Goal: Communication & Community: Answer question/provide support

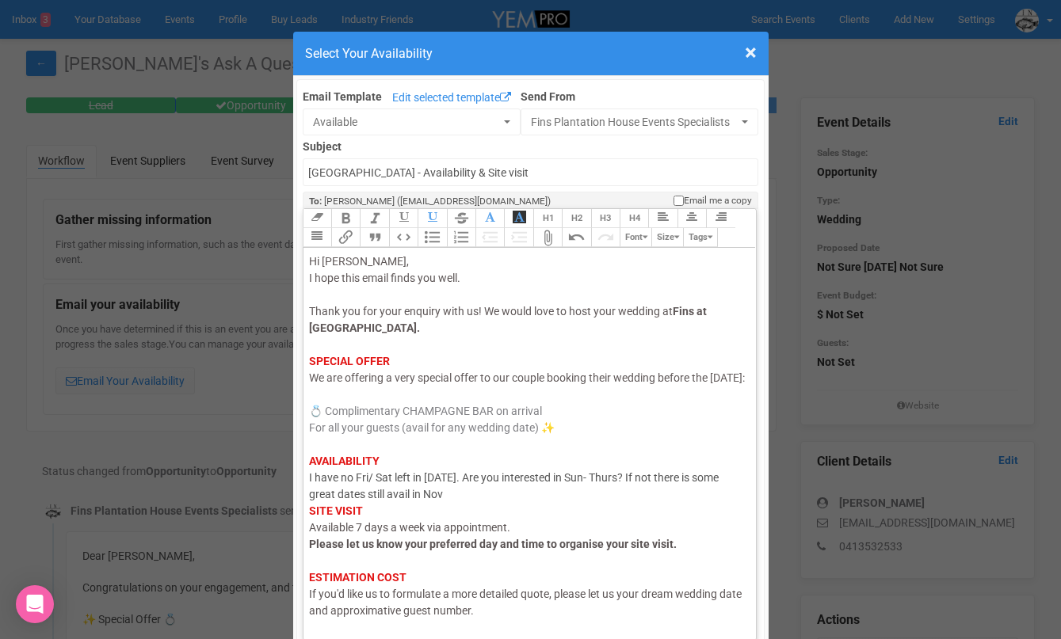
click at [338, 509] on div "Hi [PERSON_NAME], I hope this email finds you well. Thank you for your enquiry …" at bounding box center [527, 477] width 436 height 449
click at [499, 506] on div "Hi [PERSON_NAME], I hope this email finds you well. Thank you for your enquiry …" at bounding box center [527, 477] width 436 height 449
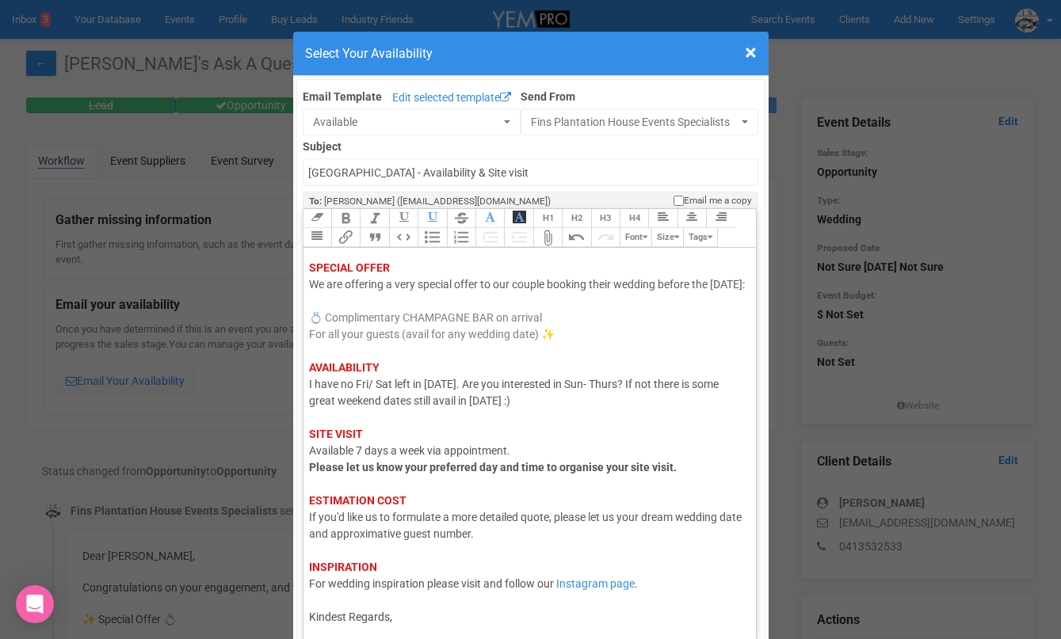
scroll to position [110, 0]
click at [459, 611] on div "Hi [PERSON_NAME], I hope this email finds you well. Thank you for your enquiry …" at bounding box center [527, 393] width 436 height 466
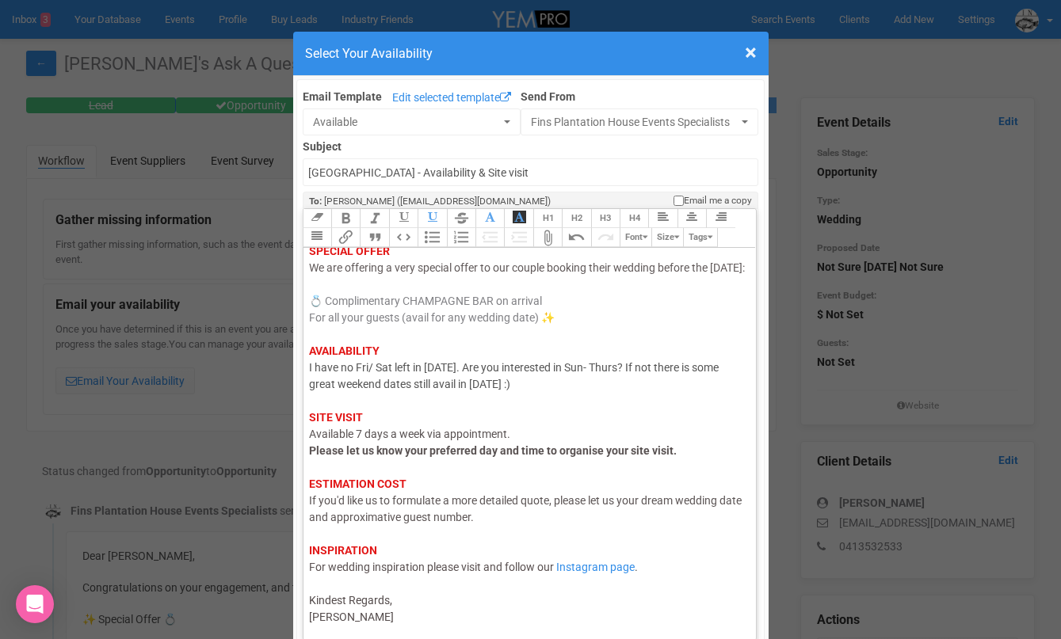
type trix-editor "<div><span style="color: rgb(95, 88, 88);">Hi [PERSON_NAME],</span><br><span st…"
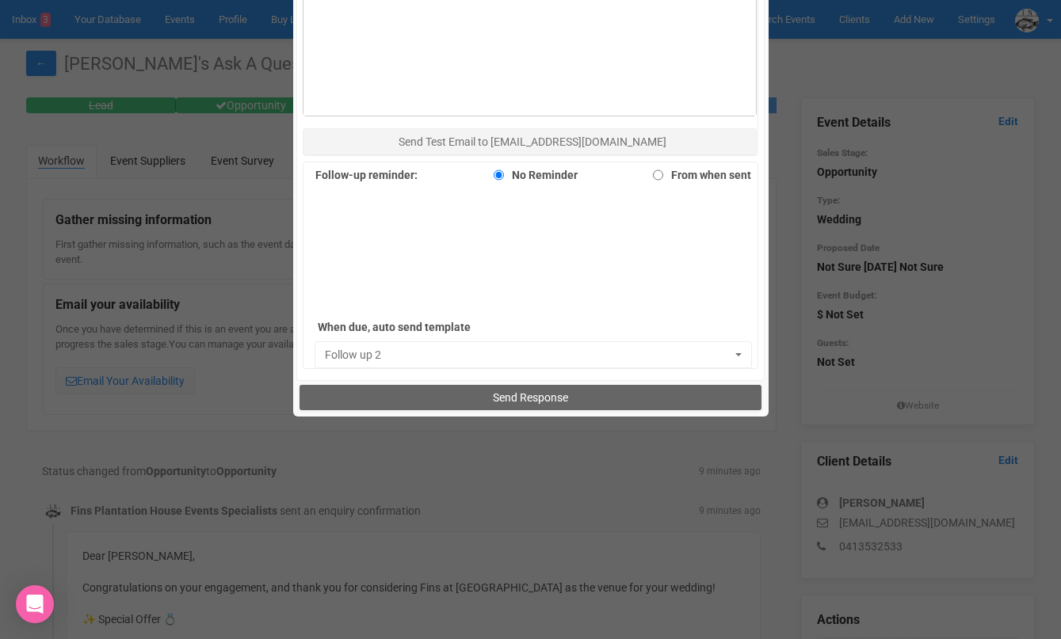
scroll to position [1122, 0]
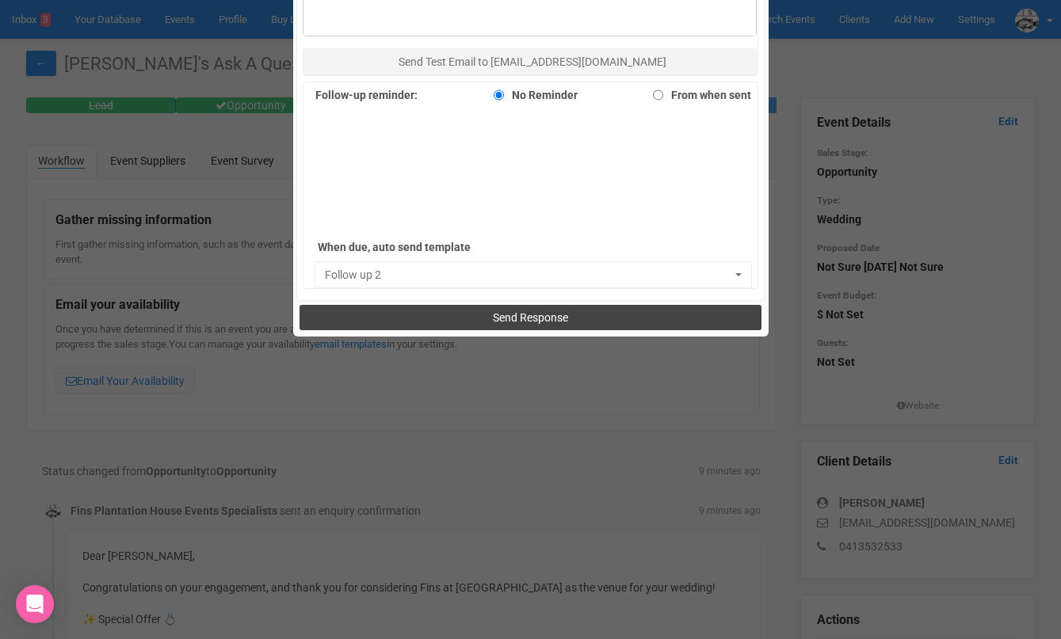
click at [498, 318] on span "Send Response" at bounding box center [530, 317] width 75 height 13
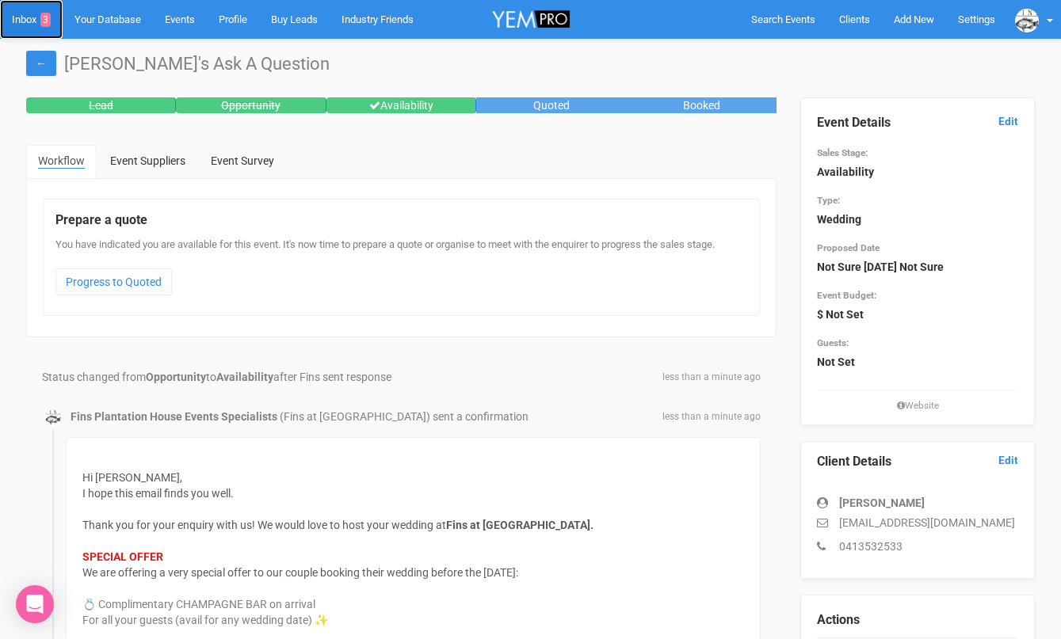
click at [27, 17] on link "Inbox 3" at bounding box center [31, 19] width 63 height 39
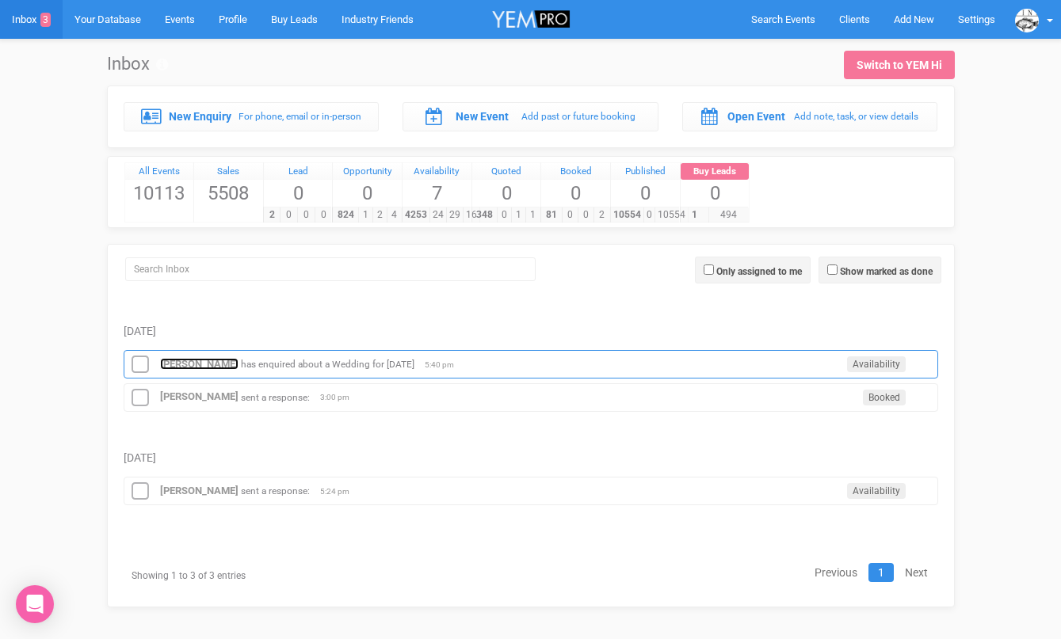
click at [177, 361] on strong "[PERSON_NAME]" at bounding box center [199, 364] width 78 height 12
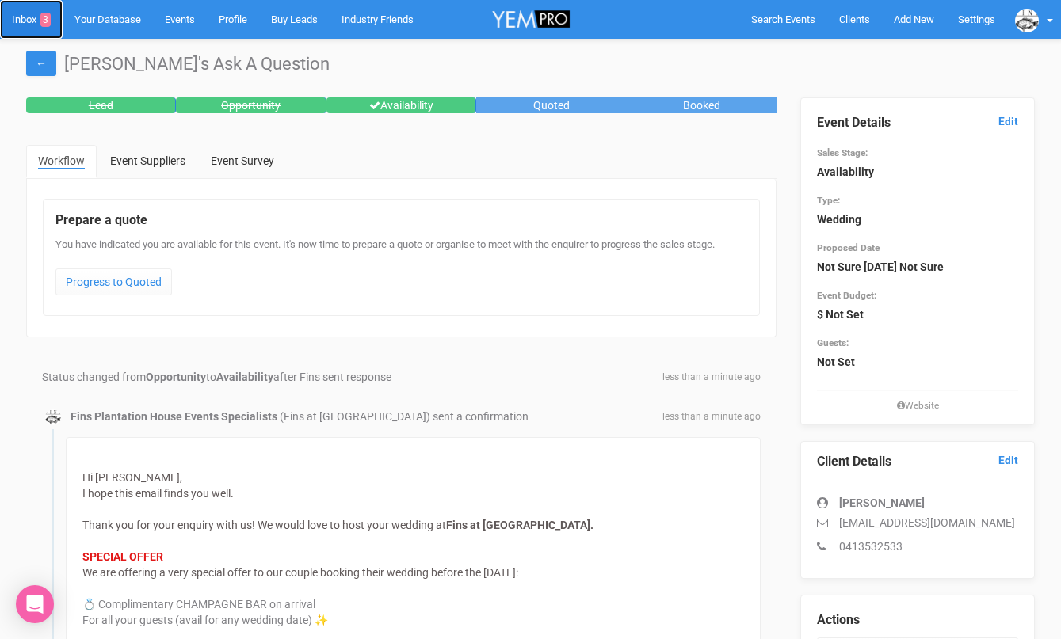
click at [29, 13] on link "Inbox 3" at bounding box center [31, 19] width 63 height 39
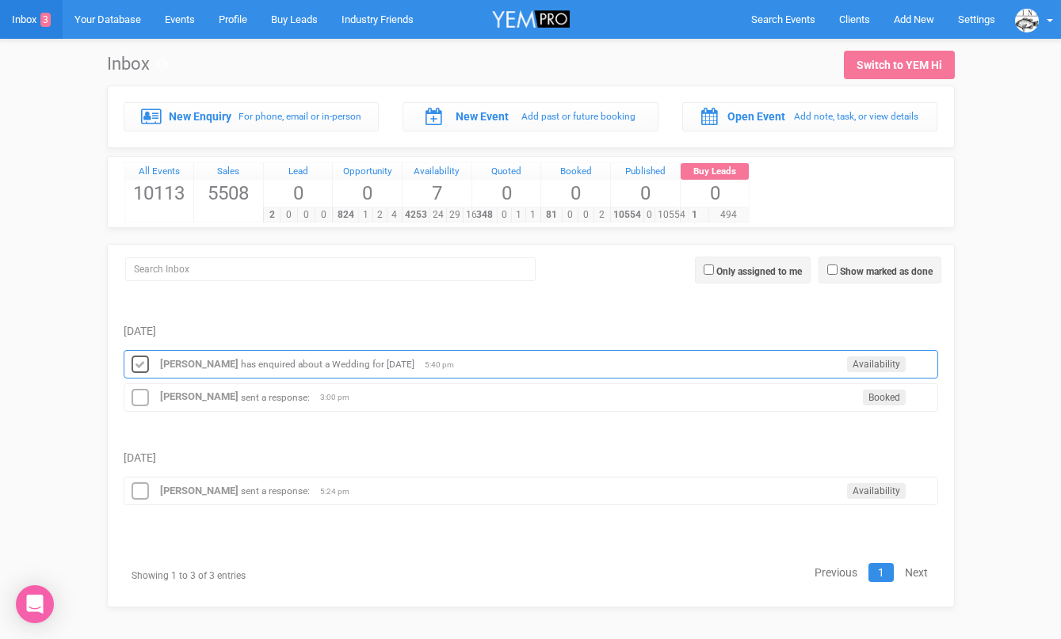
click at [138, 368] on icon at bounding box center [140, 365] width 24 height 21
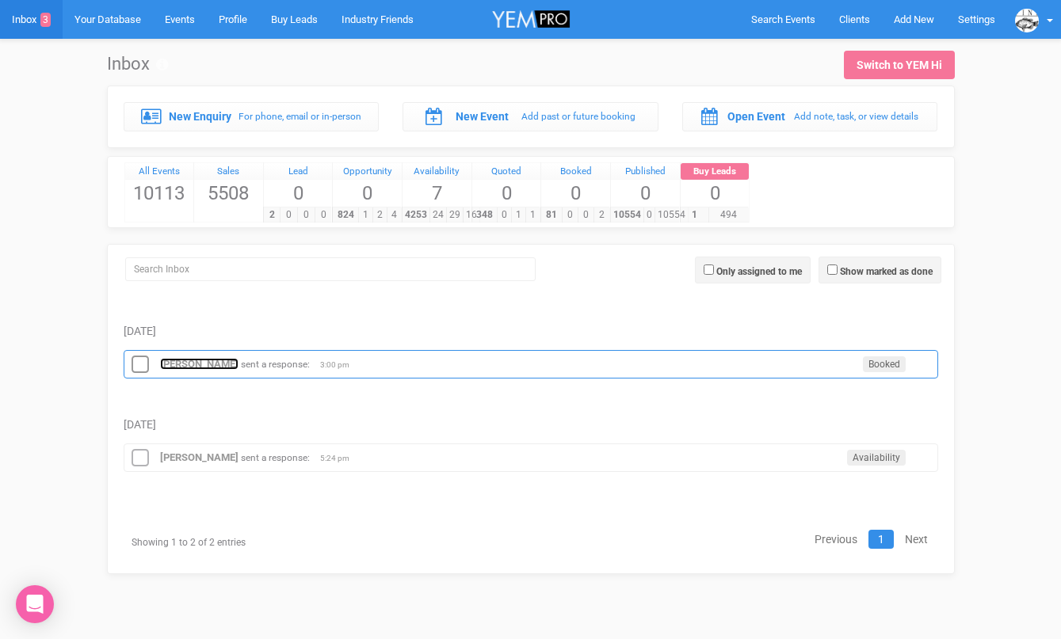
click at [173, 368] on strong "Elisa Ting" at bounding box center [199, 364] width 78 height 12
